Goal: Find specific page/section: Find specific page/section

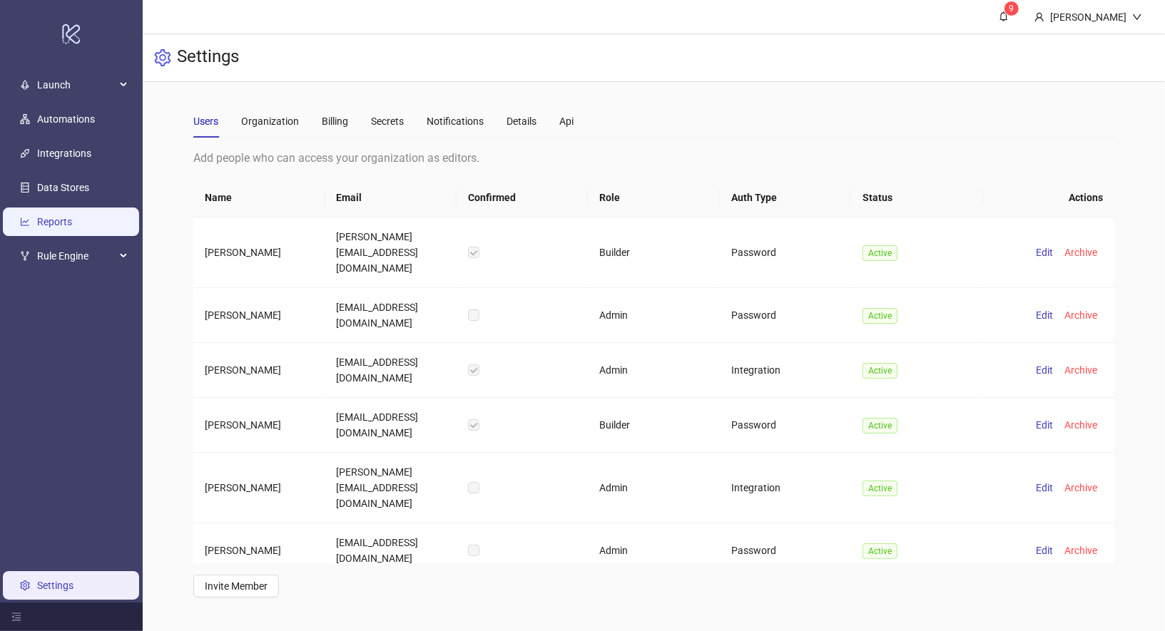
click at [72, 216] on link "Reports" at bounding box center [54, 221] width 35 height 11
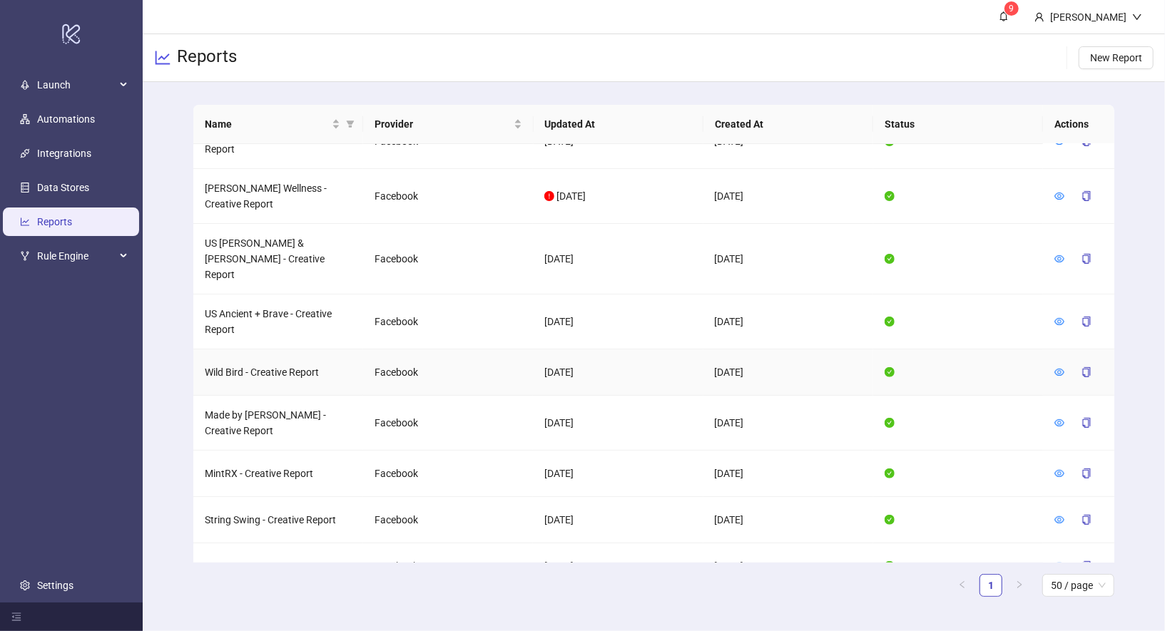
scroll to position [426, 0]
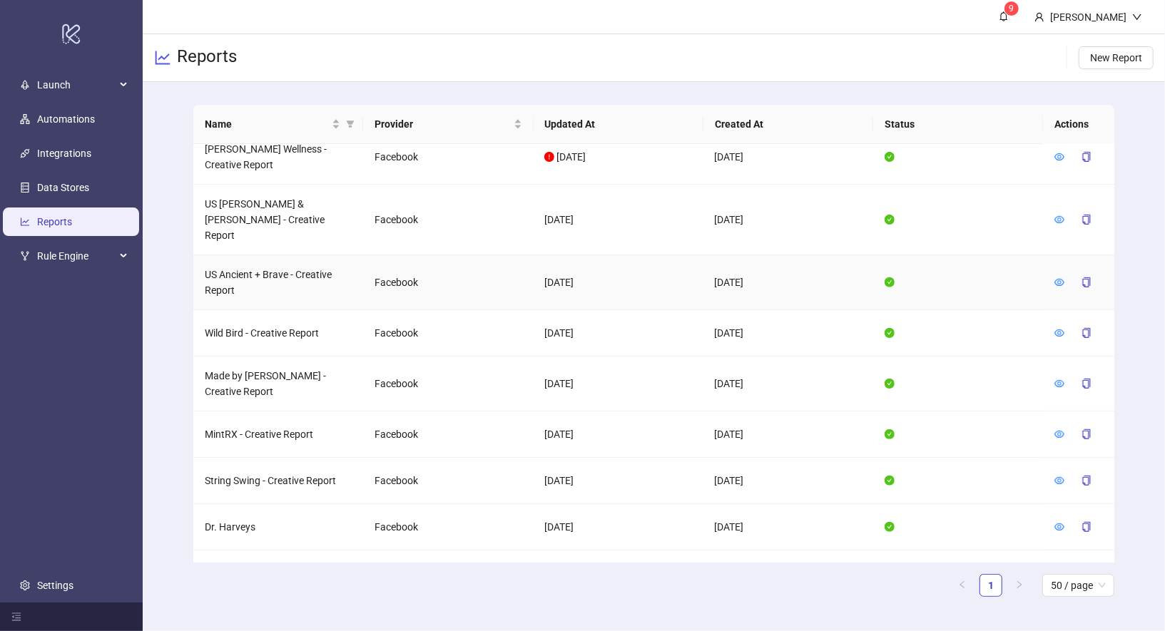
click at [1052, 255] on td at bounding box center [1078, 282] width 71 height 55
click at [1059, 279] on icon "eye" at bounding box center [1059, 282] width 10 height 7
